Goal: Transaction & Acquisition: Purchase product/service

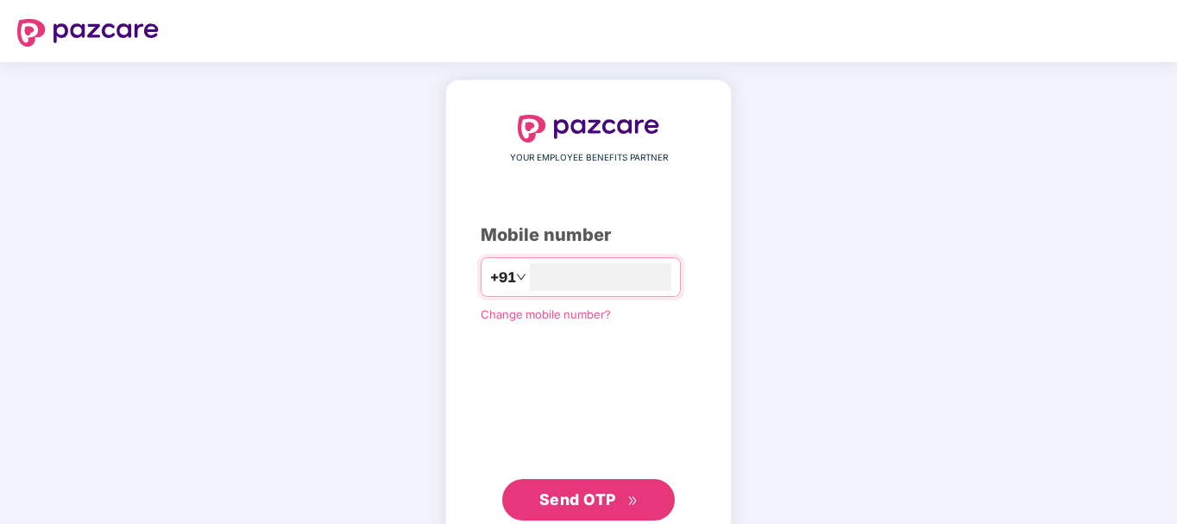
type input "**********"
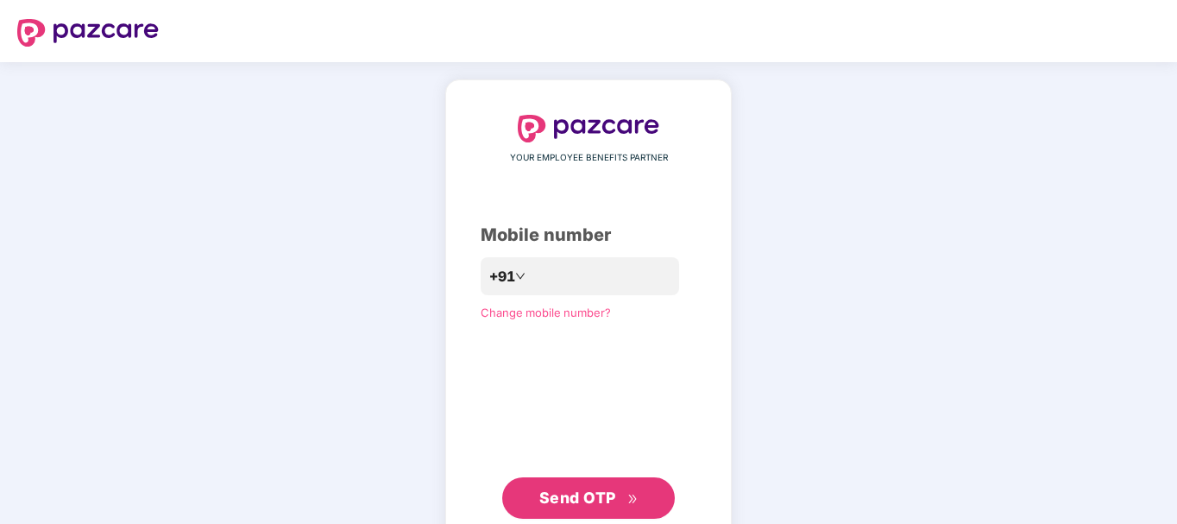
click at [573, 480] on button "Send OTP" at bounding box center [588, 497] width 173 height 41
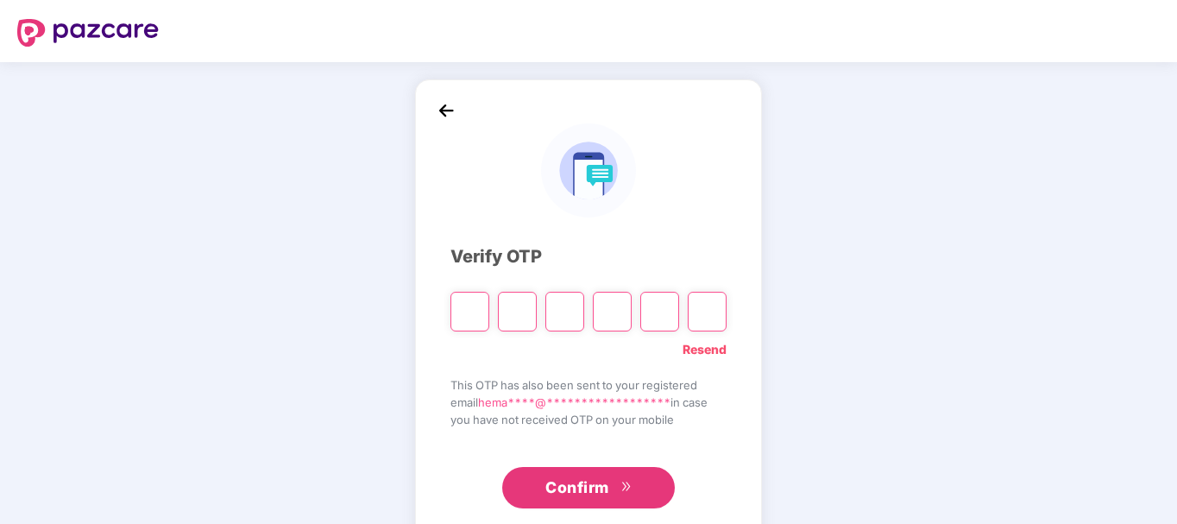
type input "*"
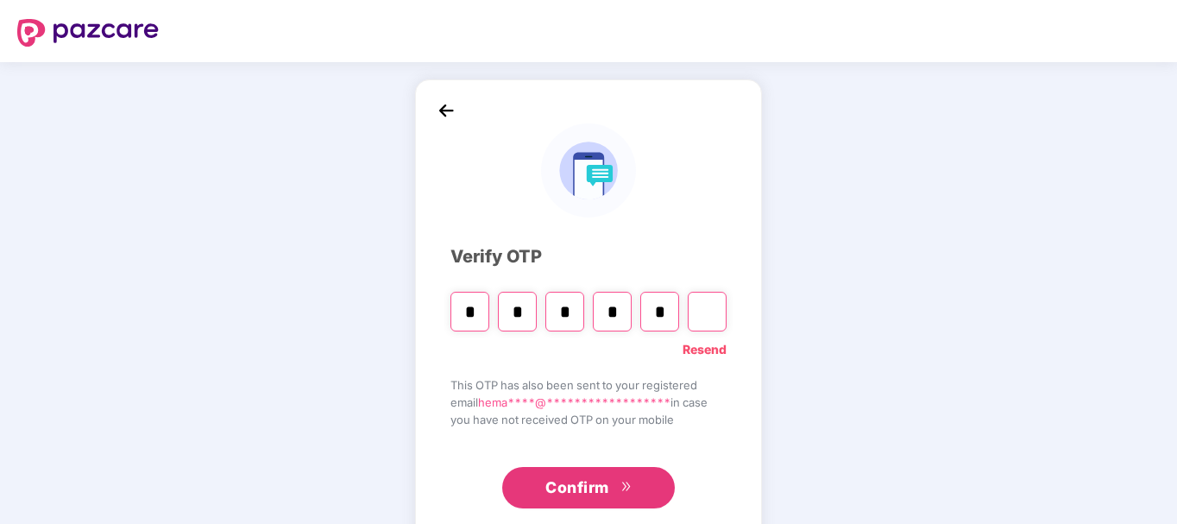
type input "*"
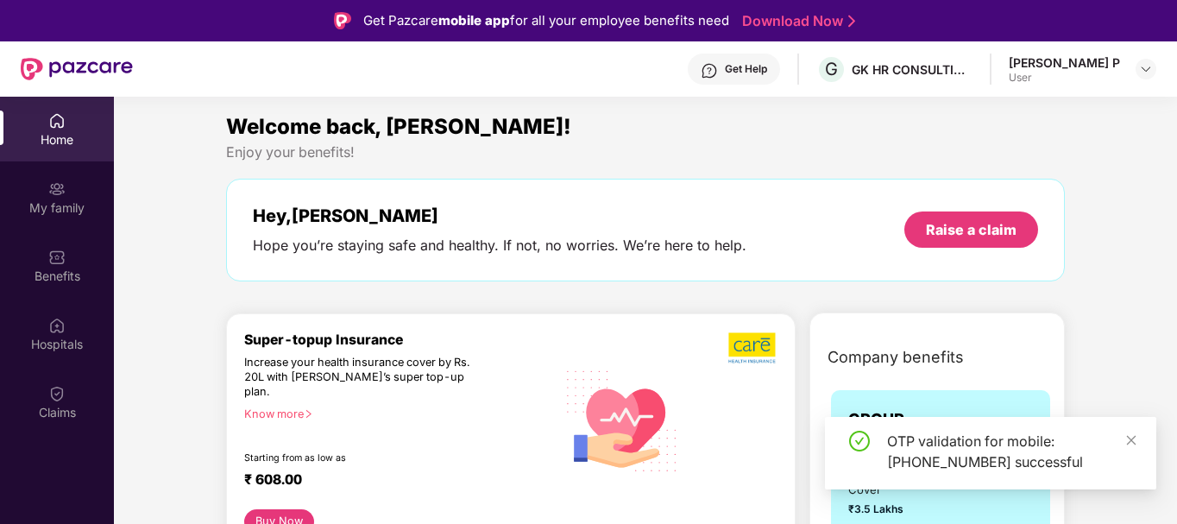
click at [729, 472] on div at bounding box center [732, 420] width 89 height 178
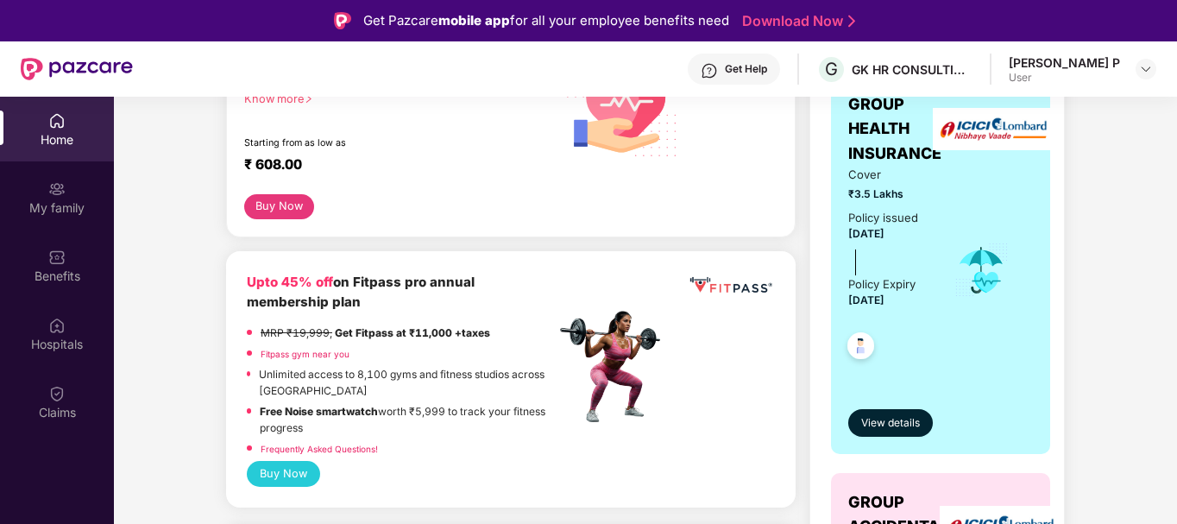
scroll to position [345, 0]
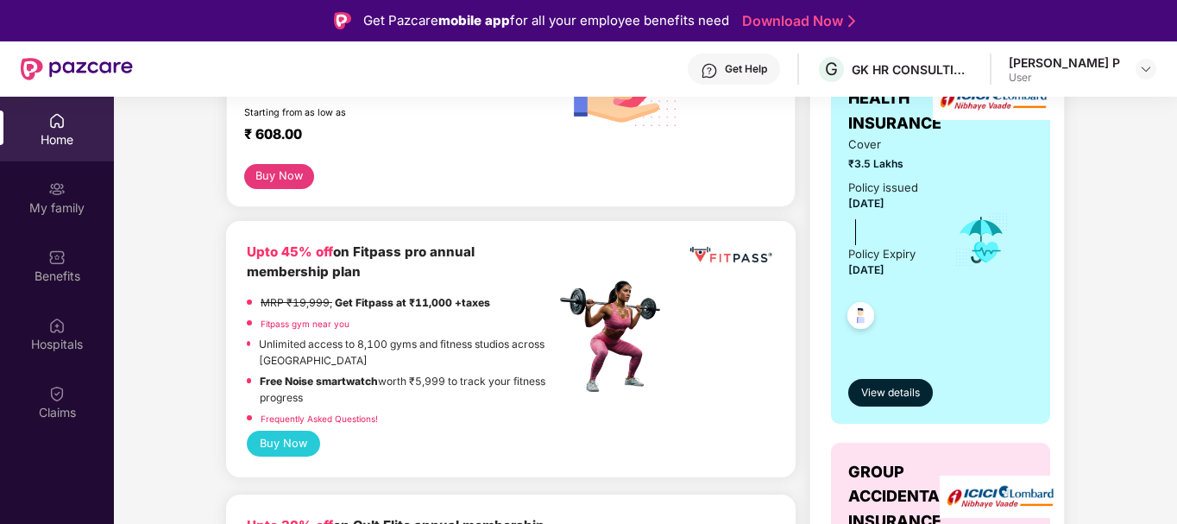
click at [859, 319] on img at bounding box center [860, 318] width 42 height 42
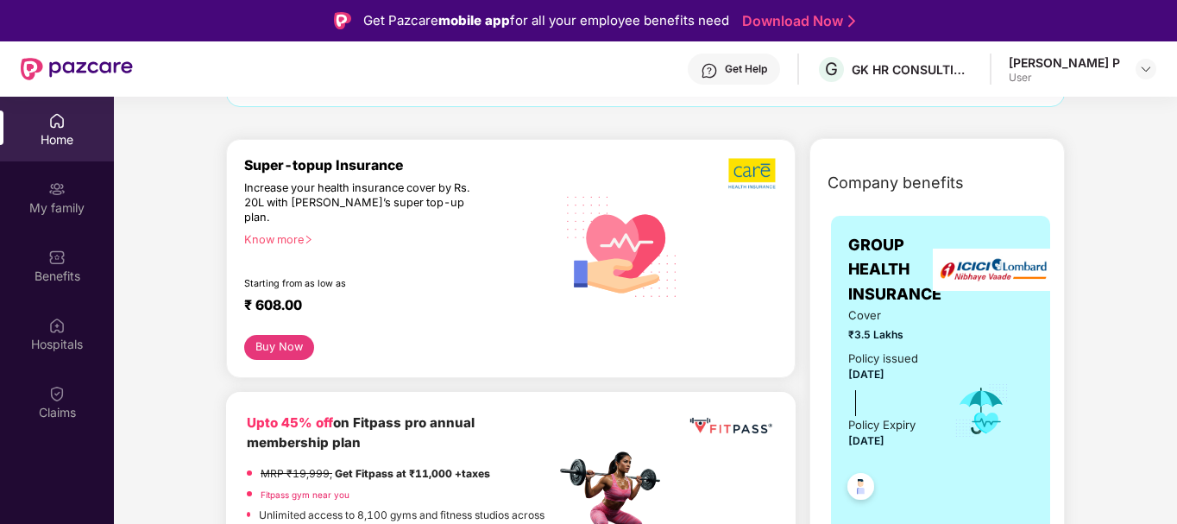
scroll to position [259, 0]
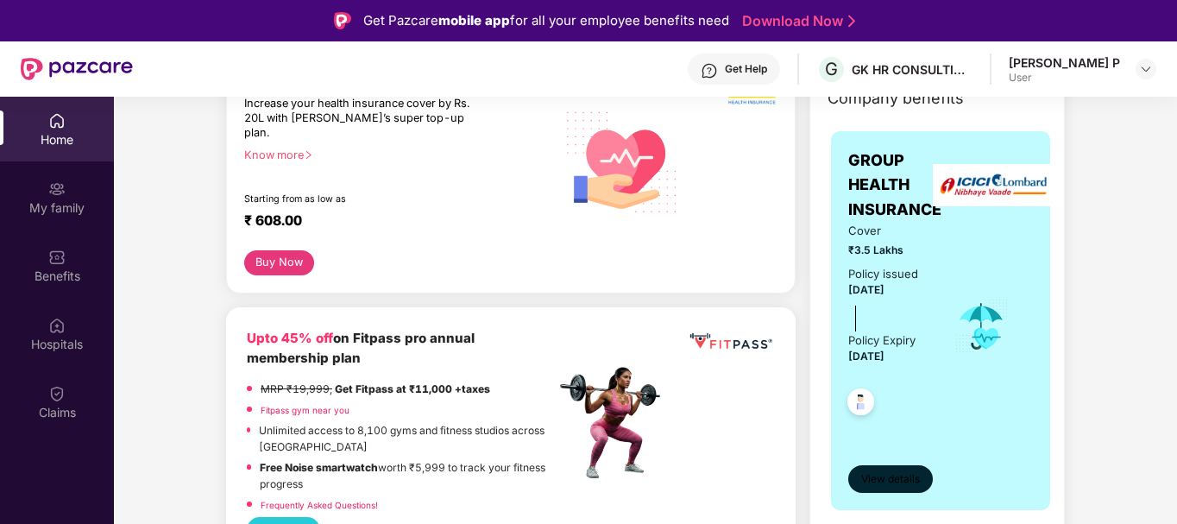
click at [886, 477] on span "View details" at bounding box center [890, 479] width 59 height 16
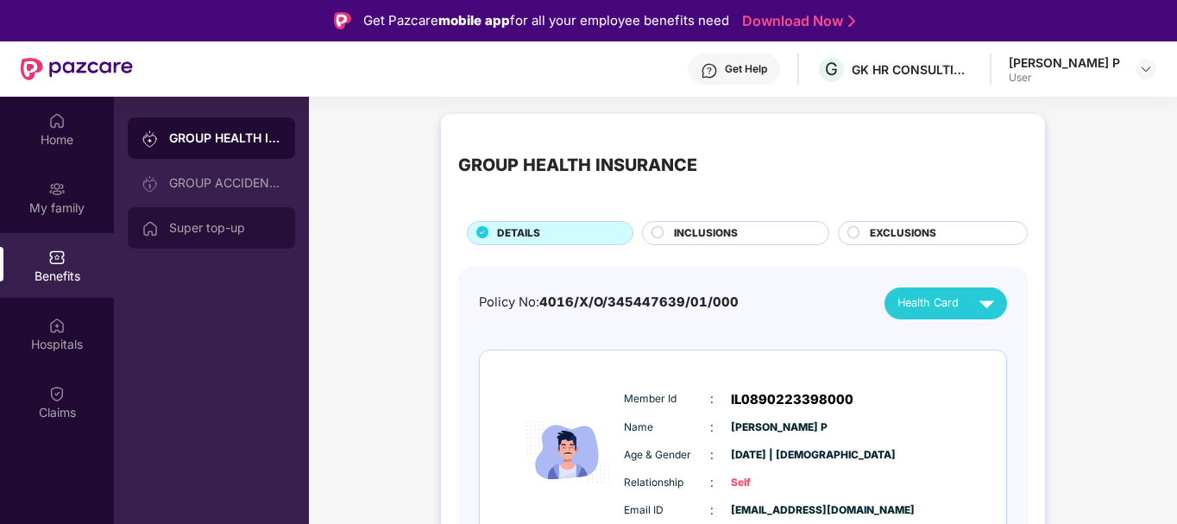
click at [200, 234] on div "Super top-up" at bounding box center [225, 228] width 112 height 14
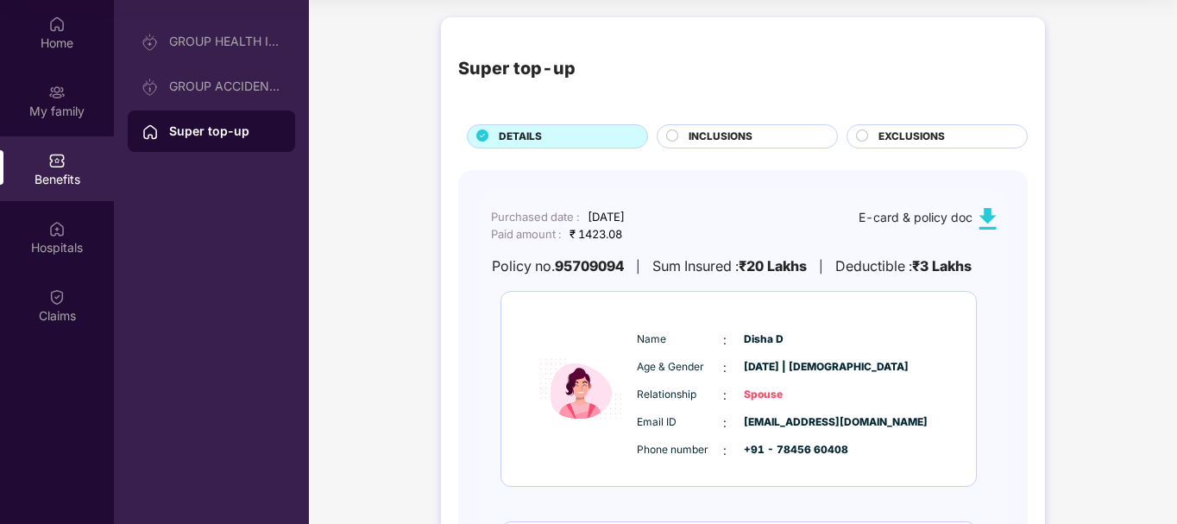
scroll to position [86, 0]
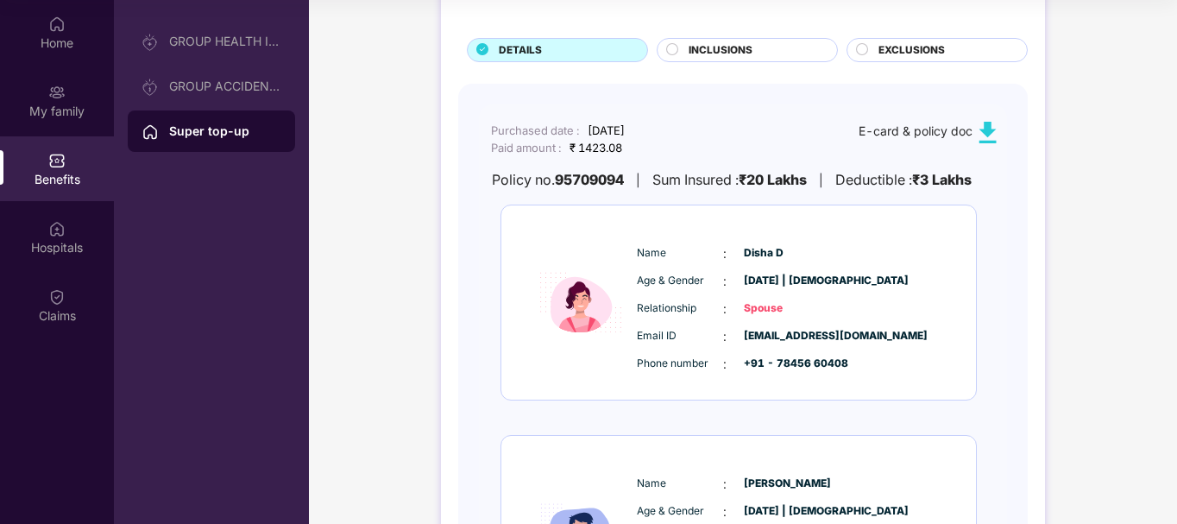
click at [757, 289] on span "[DATE] | [DEMOGRAPHIC_DATA]" at bounding box center [787, 281] width 86 height 16
click at [986, 126] on img at bounding box center [987, 133] width 22 height 22
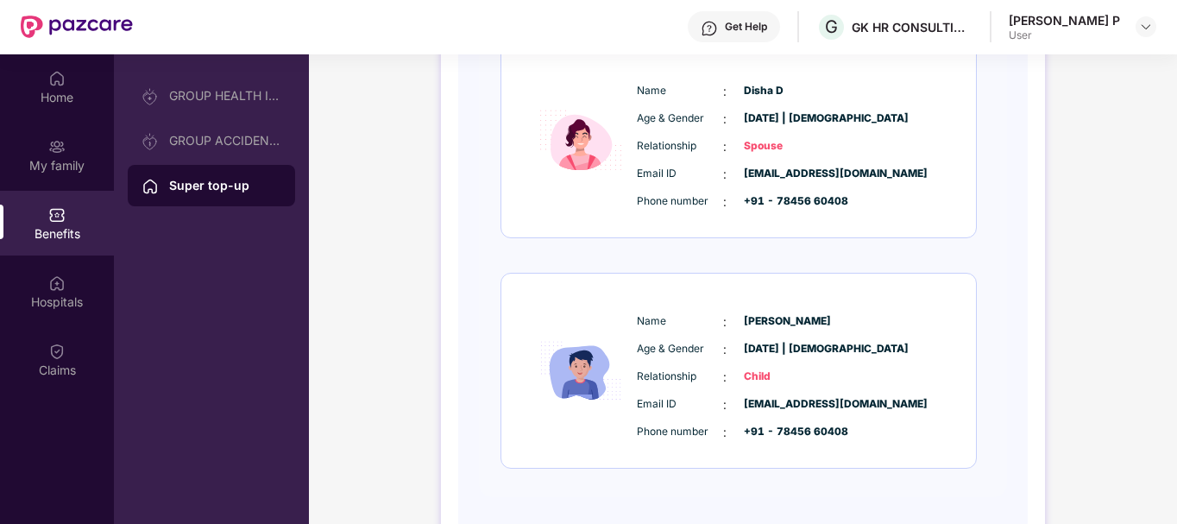
scroll to position [0, 0]
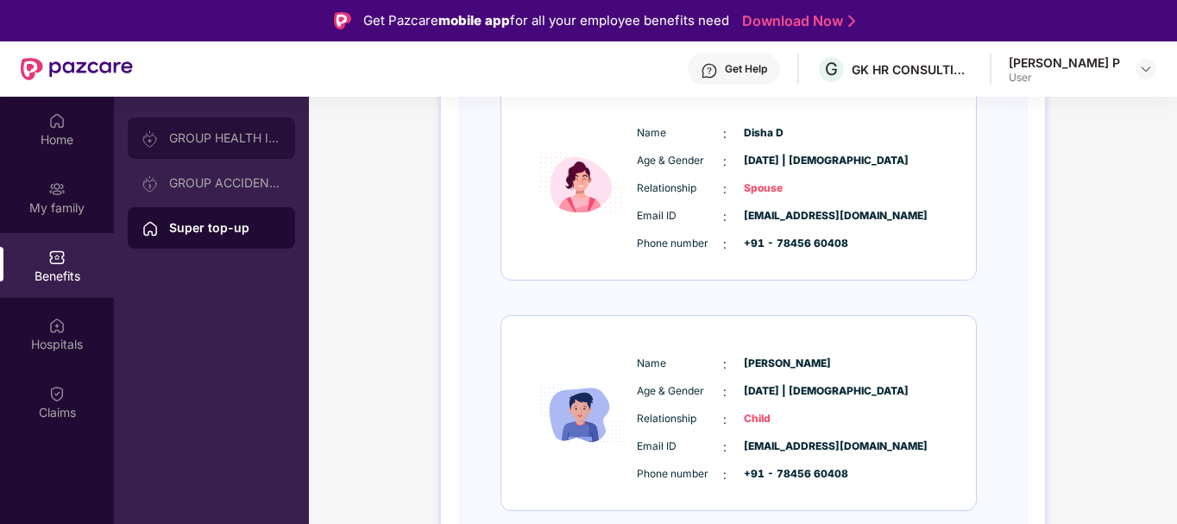
click at [218, 148] on div "GROUP HEALTH INSURANCE" at bounding box center [211, 137] width 167 height 41
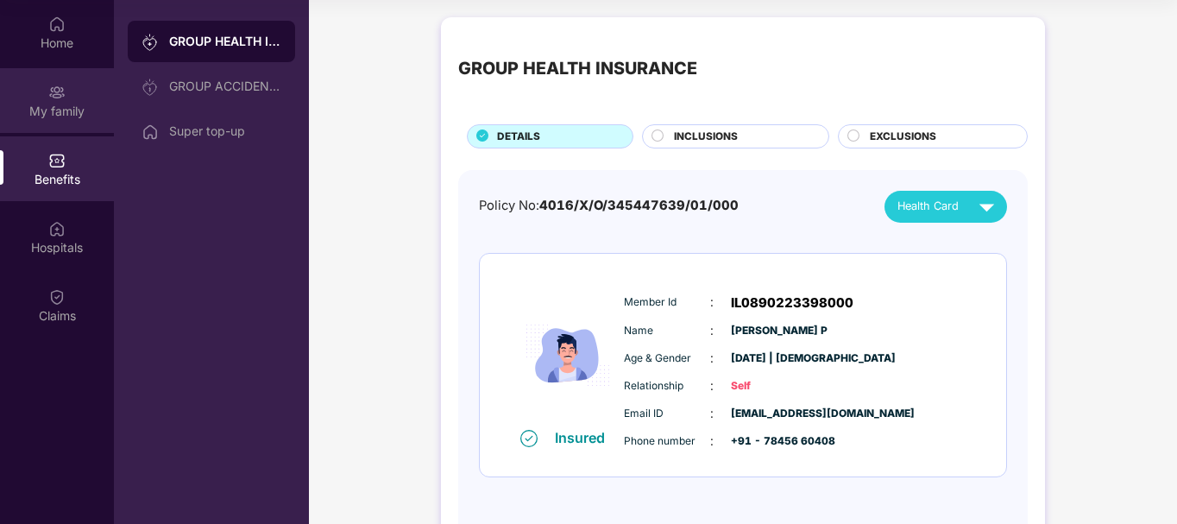
click at [64, 97] on img at bounding box center [56, 92] width 17 height 17
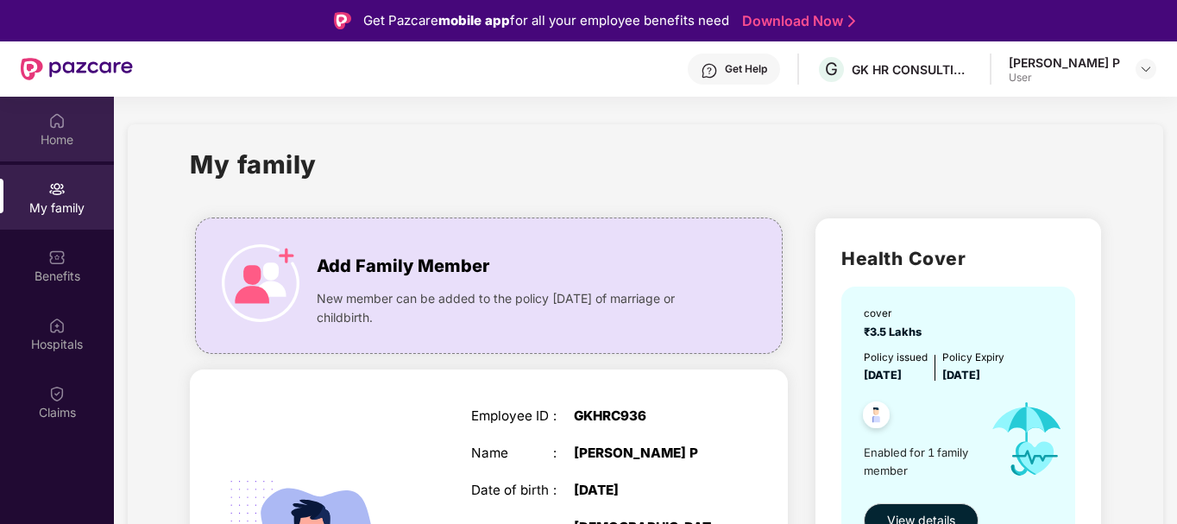
click at [63, 120] on img at bounding box center [56, 120] width 17 height 17
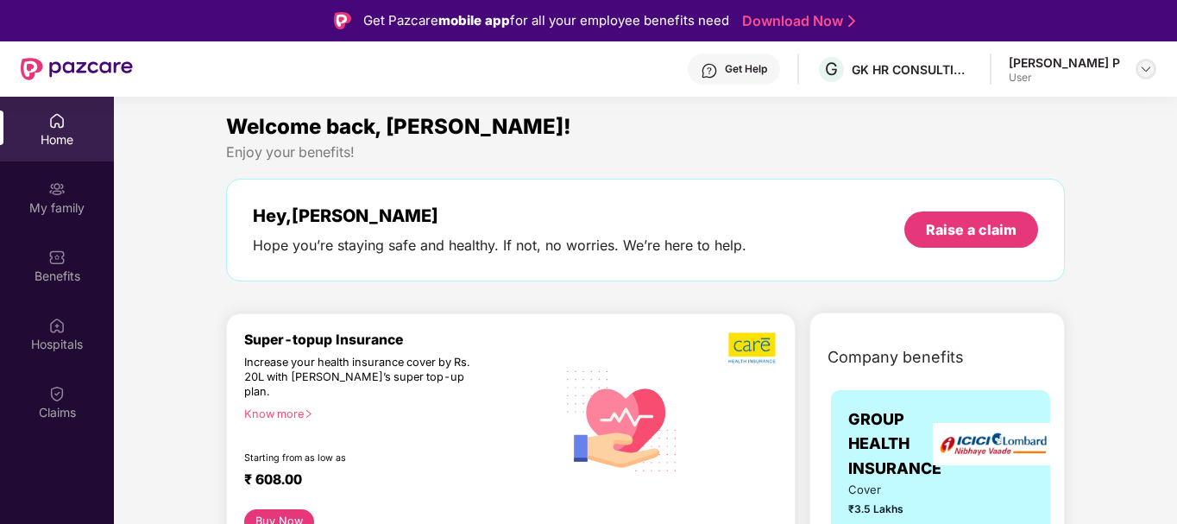
click at [1148, 67] on img at bounding box center [1146, 69] width 14 height 14
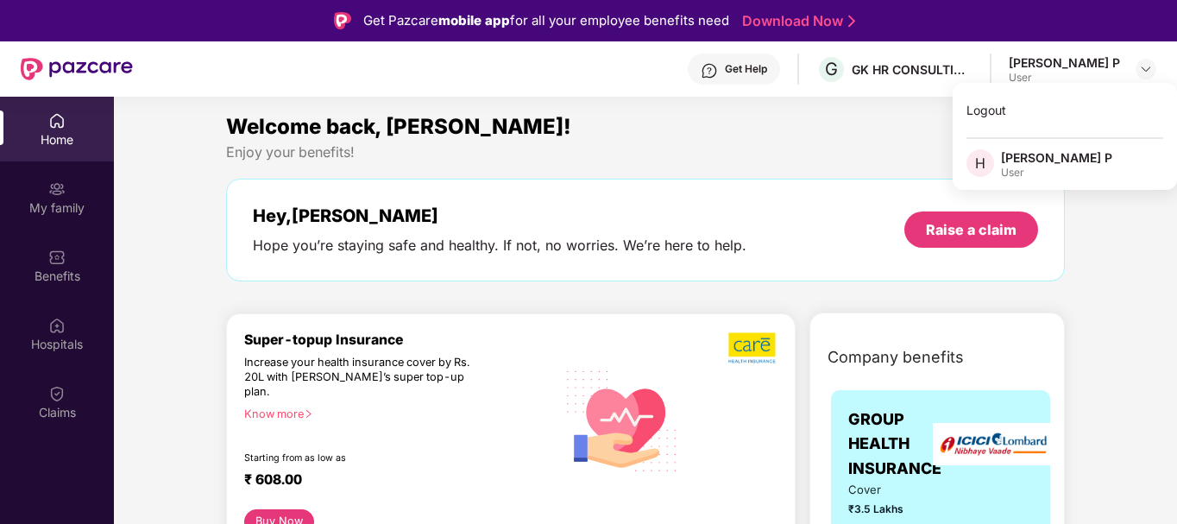
click at [1033, 160] on div "[PERSON_NAME] P" at bounding box center [1056, 157] width 111 height 16
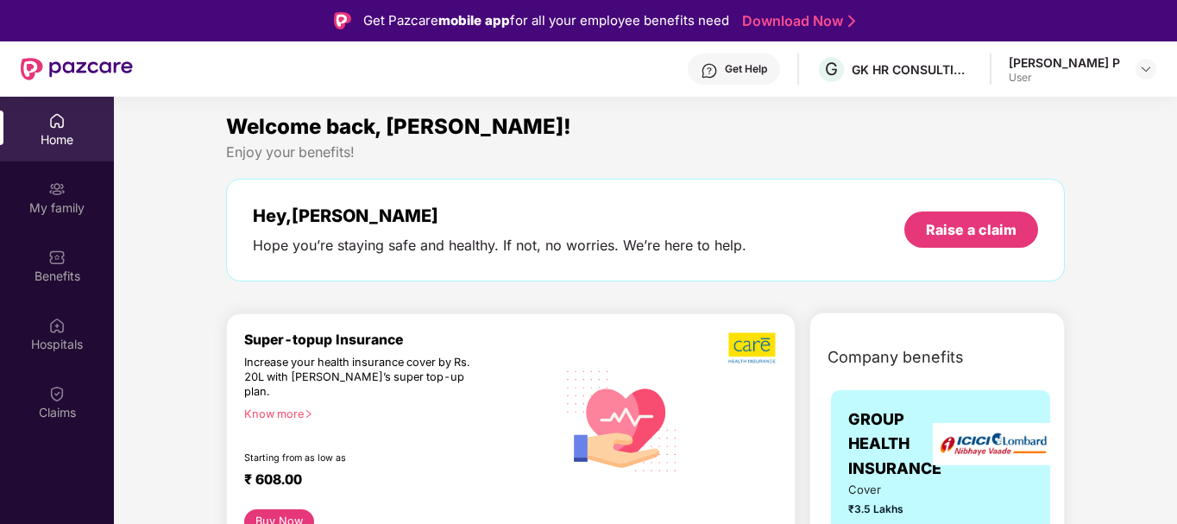
click at [774, 136] on div "Welcome back, [PERSON_NAME]!" at bounding box center [645, 126] width 838 height 33
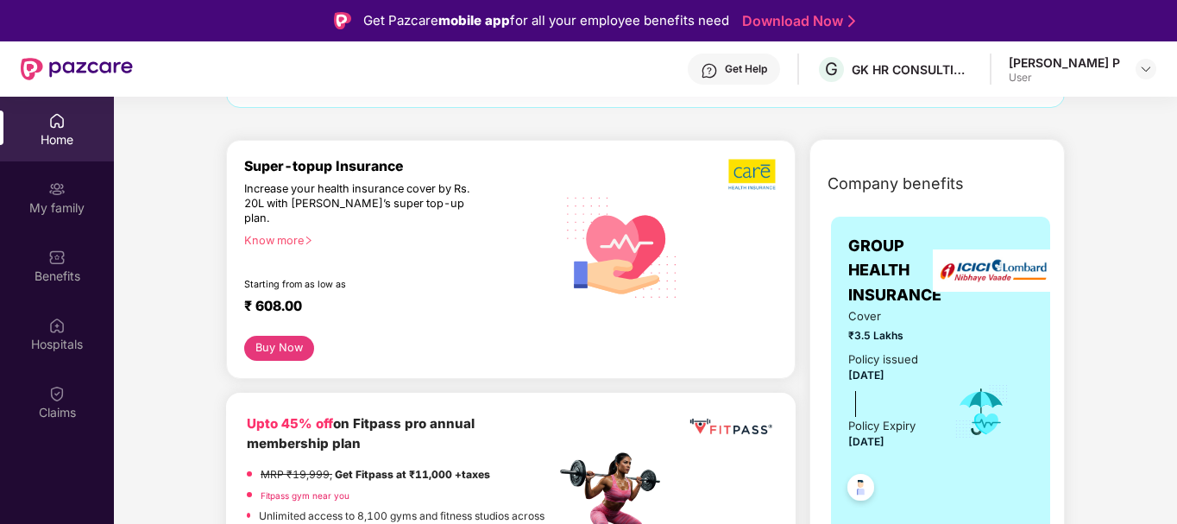
scroll to position [173, 0]
click at [273, 336] on button "Buy Now" at bounding box center [279, 348] width 70 height 25
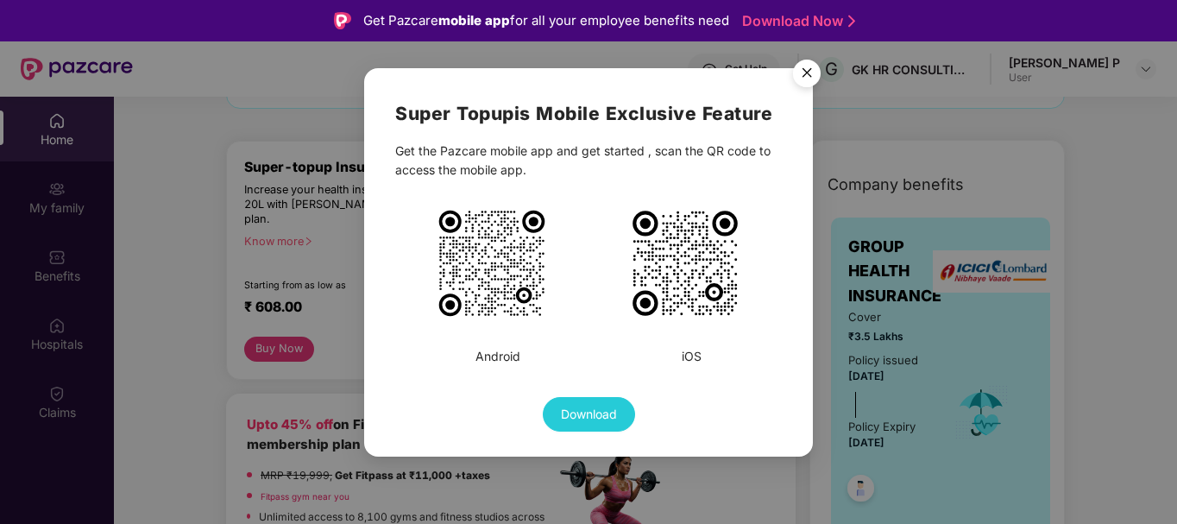
click at [810, 77] on img "Close" at bounding box center [806, 76] width 48 height 48
